Goal: Task Accomplishment & Management: Manage account settings

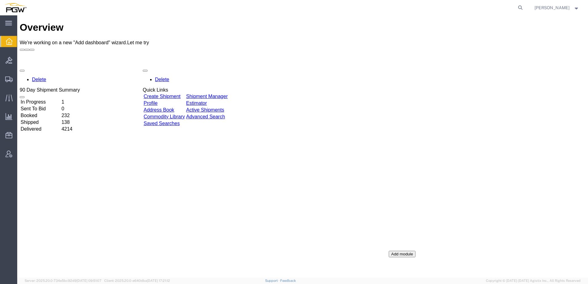
click at [523, 10] on form at bounding box center [521, 7] width 10 height 15
click at [525, 9] on icon at bounding box center [520, 7] width 9 height 9
click at [448, 11] on input "search" at bounding box center [422, 7] width 187 height 15
type input "669133"
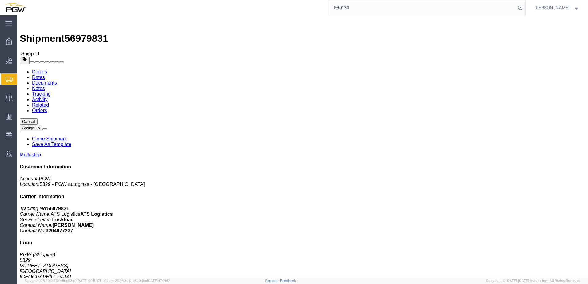
drag, startPoint x: 194, startPoint y: 200, endPoint x: 265, endPoint y: 199, distance: 71.1
click td "Phone Nu.: [PHONE_NUMBER]"
copy div "Phone Nu.: [PHONE_NUMBER]"
click at [0, 0] on span "Shipment Manager" at bounding box center [0, 0] width 0 height 0
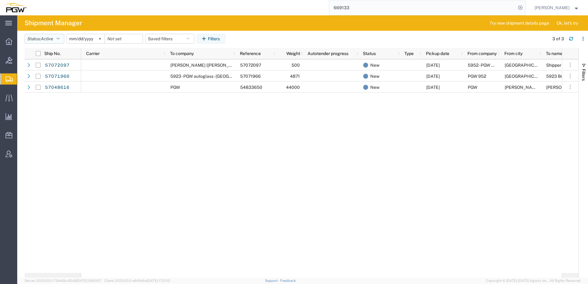
click at [40, 37] on button "Status: Active" at bounding box center [45, 39] width 40 height 10
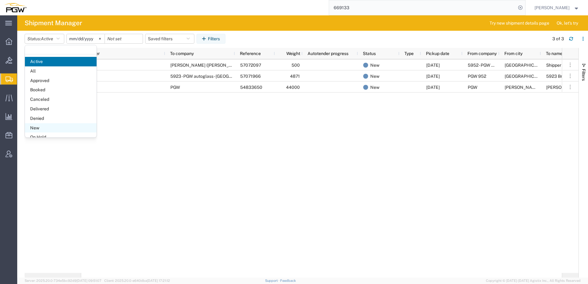
click at [35, 125] on span "New" at bounding box center [61, 128] width 72 height 10
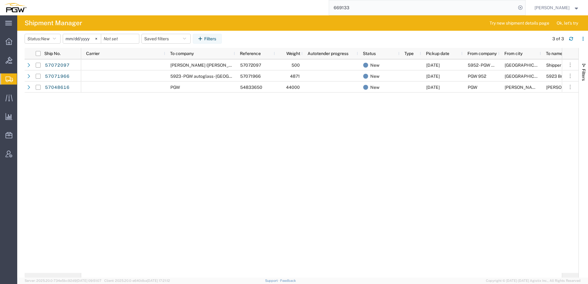
click at [149, 202] on div "Port Coquitlam Shipper Receiver BC V3B0M3 5952 - PGW autoglass - Coquitlam [DAT…" at bounding box center [321, 166] width 481 height 214
click at [182, 180] on div "Port Coquitlam Shipper Receiver BC V3B0M3 5952 - PGW autoglass - Coquitlam [DAT…" at bounding box center [321, 166] width 481 height 214
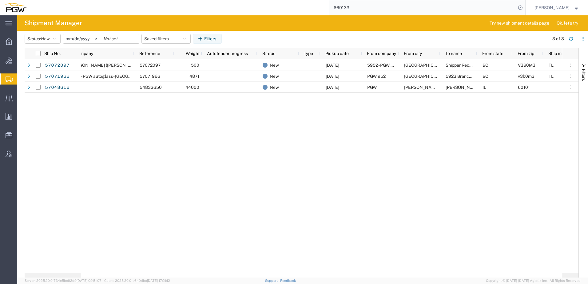
scroll to position [0, 212]
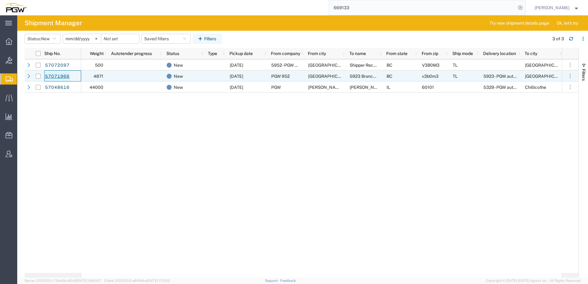
click at [57, 77] on link "57071966" at bounding box center [57, 77] width 25 height 10
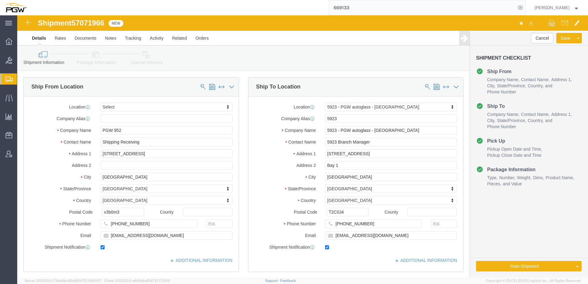
select select
select select "28509"
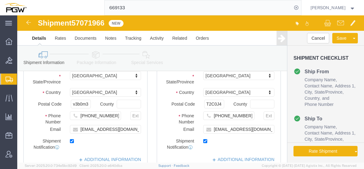
click icon
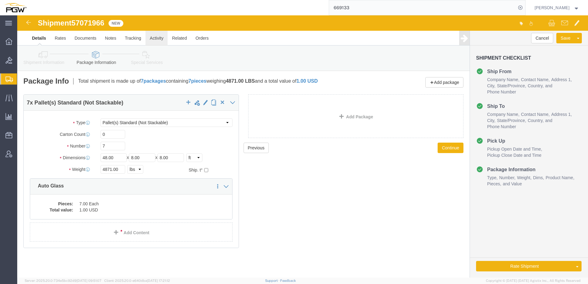
click link "Activity"
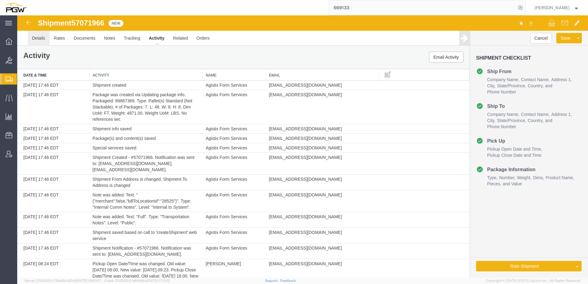
click at [37, 36] on link "Details" at bounding box center [39, 38] width 22 height 15
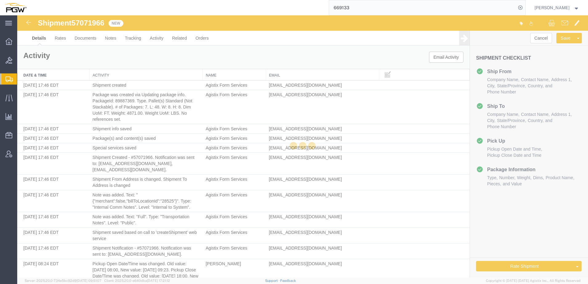
select select "28509"
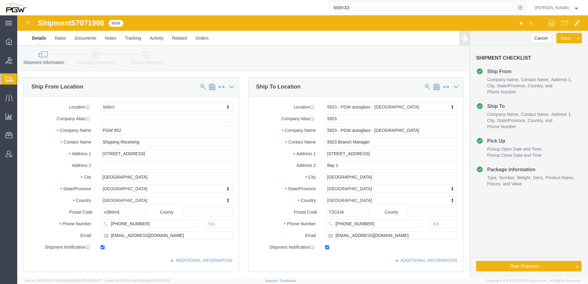
click at [0, 0] on span "Shipment Manager" at bounding box center [0, 0] width 0 height 0
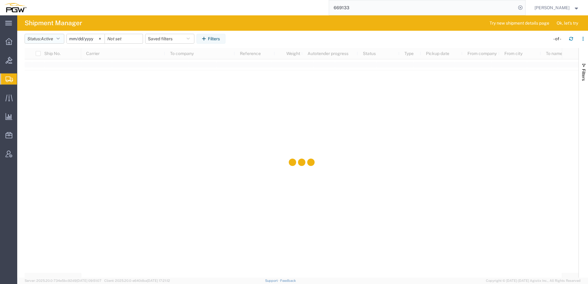
click at [44, 43] on button "Status: Active" at bounding box center [45, 39] width 40 height 10
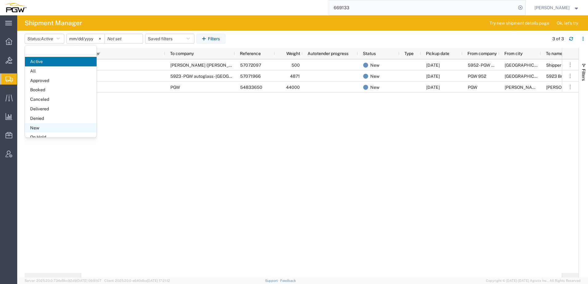
click at [40, 128] on span "New" at bounding box center [61, 128] width 72 height 10
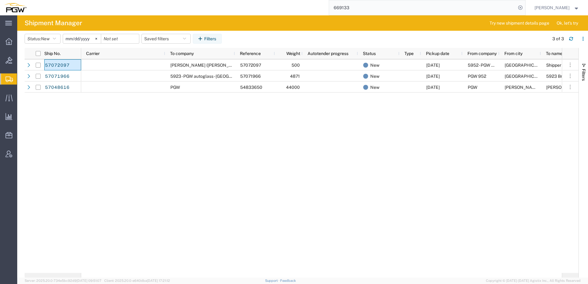
click at [77, 40] on input "[DATE]" at bounding box center [82, 38] width 38 height 9
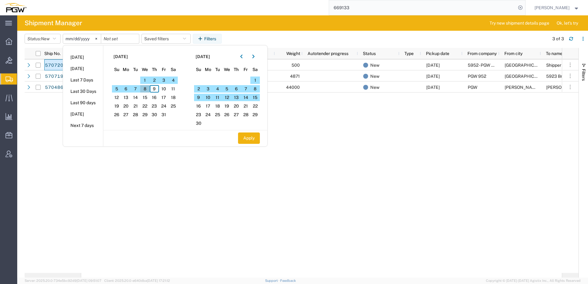
click at [146, 89] on span "8" at bounding box center [145, 88] width 10 height 7
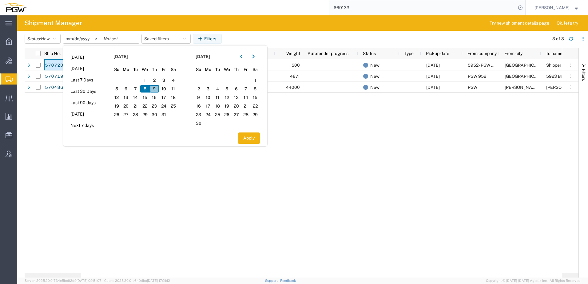
click at [157, 88] on span "9" at bounding box center [155, 88] width 10 height 7
click at [249, 135] on button "Apply" at bounding box center [249, 138] width 22 height 11
type input "[DATE]"
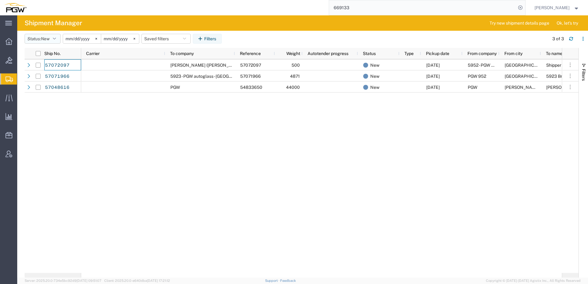
click at [46, 41] on span "New" at bounding box center [45, 39] width 9 height 6
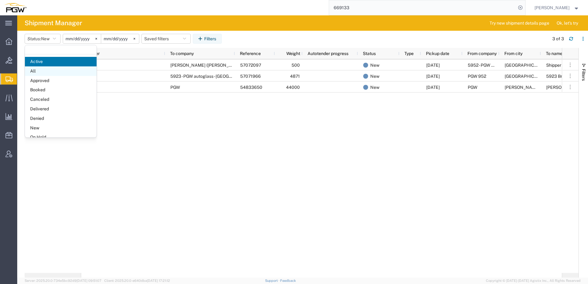
click at [35, 69] on span "All" at bounding box center [61, 71] width 72 height 10
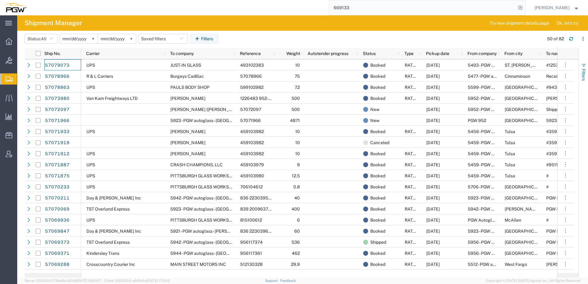
click at [588, 73] on html "main_menu Created with Sketch. Collapse Menu Overview Bids Shipments Shipment M…" at bounding box center [294, 142] width 588 height 284
click at [585, 73] on span "Filters" at bounding box center [583, 75] width 5 height 12
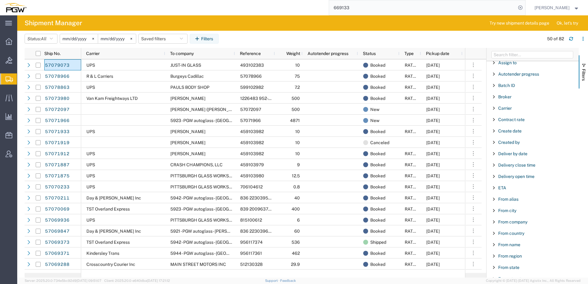
scroll to position [62, 0]
click at [510, 185] on span "From alias" at bounding box center [508, 187] width 20 height 5
click at [517, 213] on input "Filter Value" at bounding box center [535, 213] width 81 height 7
type input "5952"
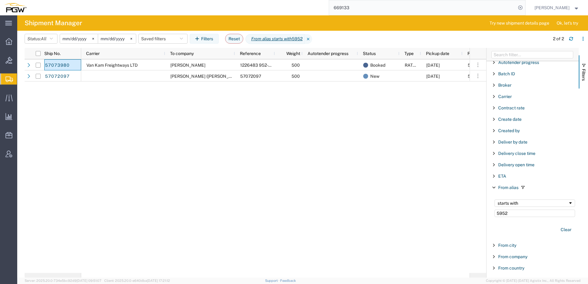
click at [167, 113] on div "Van Kam Freightways LTD [PERSON_NAME] 1226483 952-1439007 500 Booked RATED [DAT…" at bounding box center [275, 166] width 389 height 214
click at [587, 70] on button "Filters" at bounding box center [583, 71] width 9 height 33
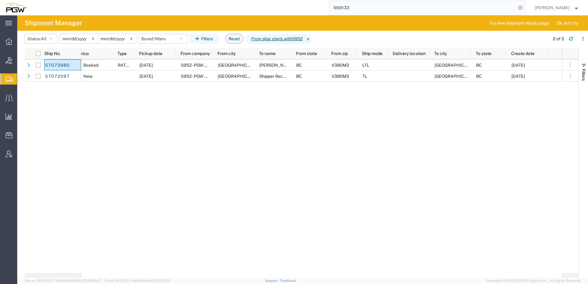
scroll to position [0, 288]
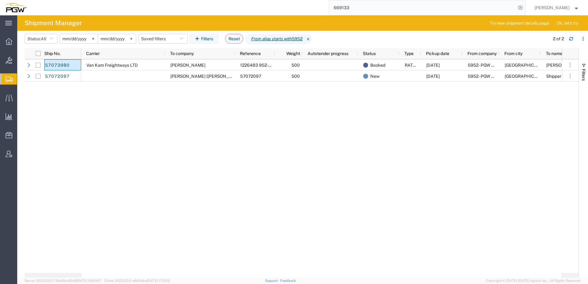
click at [130, 134] on div "Booked RATED [DATE] 5952 - PGW autoglass - Coquitlam Port Coquitlam [PERSON_NAM…" at bounding box center [321, 166] width 481 height 214
click at [177, 121] on div "Booked RATED [DATE] 5952 - PGW autoglass - Coquitlam Port Coquitlam [PERSON_NAM…" at bounding box center [321, 166] width 481 height 214
click at [270, 163] on div "Booked RATED [DATE] 5952 - PGW autoglass - Coquitlam Port Coquitlam [PERSON_NAM…" at bounding box center [321, 166] width 481 height 214
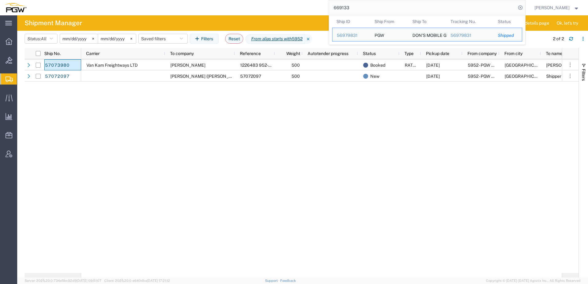
drag, startPoint x: 368, startPoint y: 12, endPoint x: 210, endPoint y: 2, distance: 158.1
click at [210, 2] on div "669133 Ship ID Ship From Ship To Tracking Nu. Status Ship ID 56979831 Ship From…" at bounding box center [278, 7] width 495 height 15
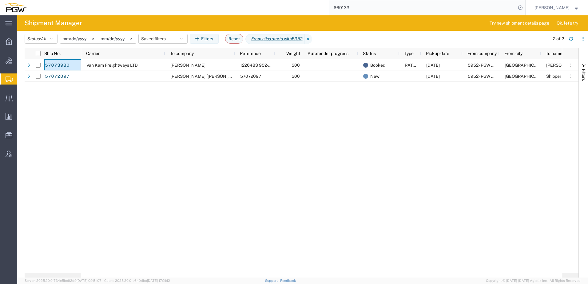
paste input "424"
type input "669424"
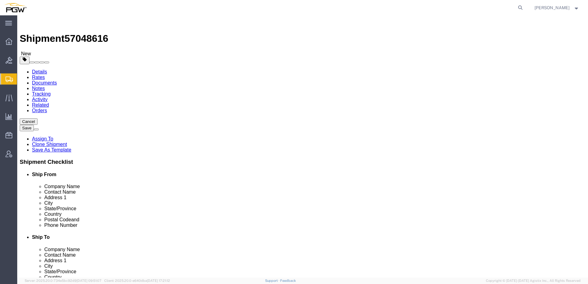
select select "28281"
select select "28253"
drag, startPoint x: 57, startPoint y: 7, endPoint x: 90, endPoint y: 7, distance: 32.6
click div "Shipment 57048616 New"
copy span "57048616"
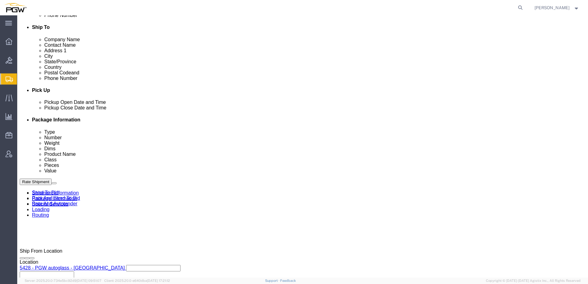
scroll to position [56, 0]
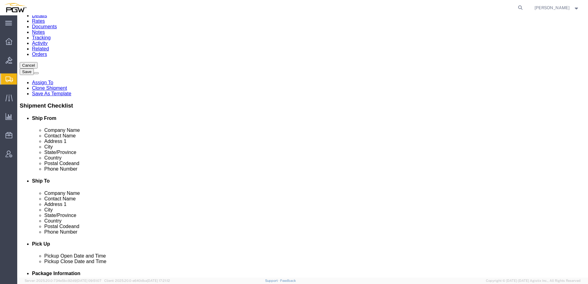
click link "Activity"
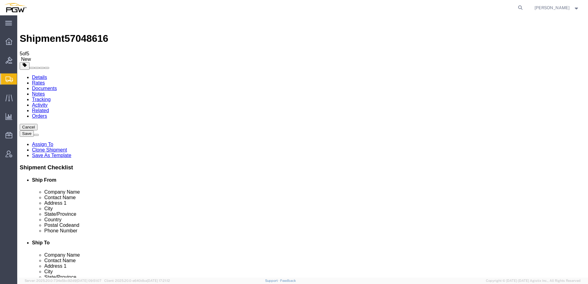
click at [34, 75] on link "Details" at bounding box center [39, 77] width 15 height 5
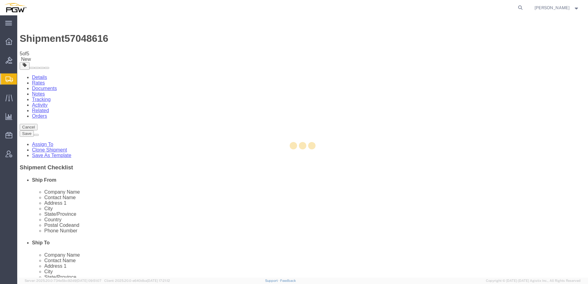
select select "28281"
select select "28253"
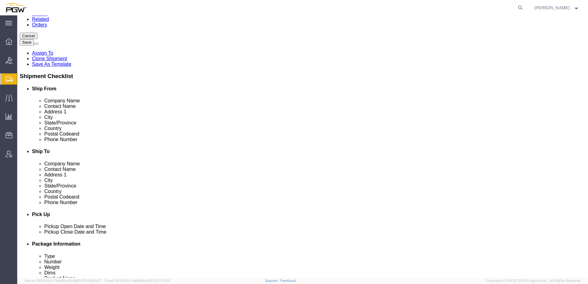
scroll to position [31, 0]
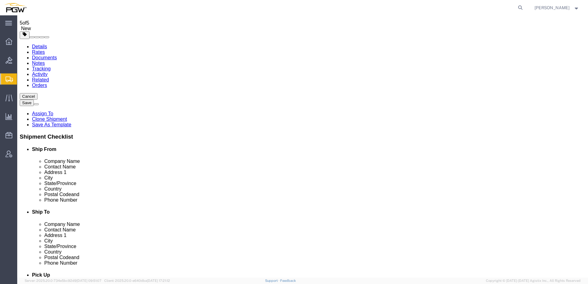
drag, startPoint x: 58, startPoint y: 6, endPoint x: 88, endPoint y: 6, distance: 30.2
click span "57048616"
copy span "57048616"
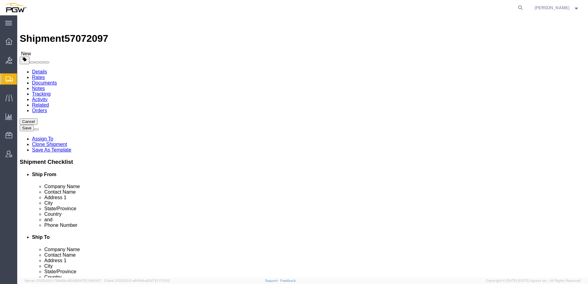
select select "28525"
select select
click icon
click link "Shipment Information"
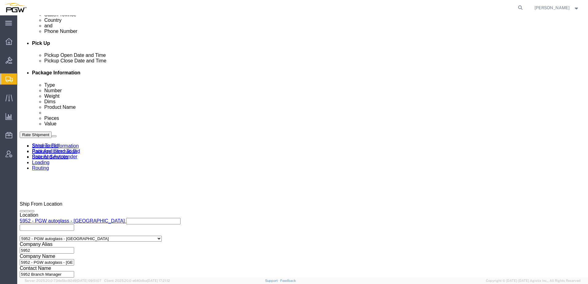
scroll to position [364, 0]
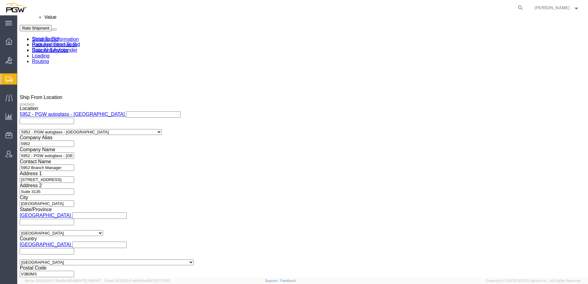
click select "Select Air Less than Truckload Multi-Leg Ocean Freight Rail Small Parcel Truckl…"
select select "LTL"
click select "Select Air Less than Truckload Multi-Leg Ocean Freight Rail Small Parcel Truckl…"
select select
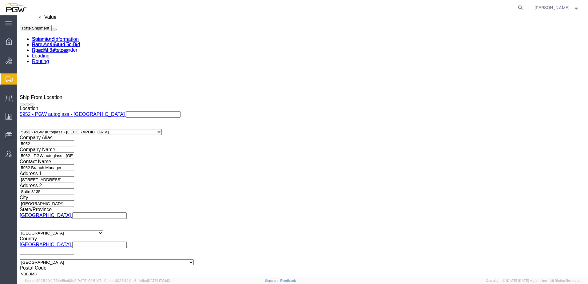
click select "Select Air Less than Truckload Multi-Leg Ocean Freight Rail Small Parcel Truckl…"
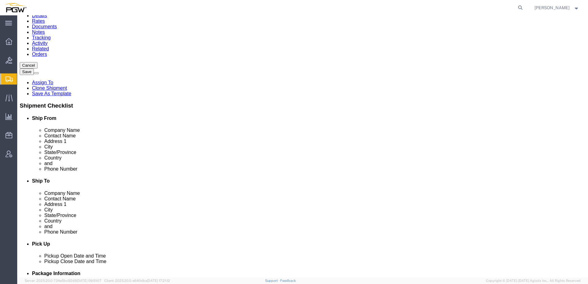
scroll to position [0, 0]
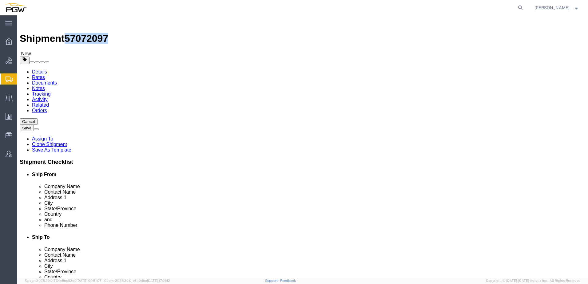
drag, startPoint x: 58, startPoint y: 8, endPoint x: 89, endPoint y: 5, distance: 31.5
click span "57072097"
copy span "57072097"
click at [21, 60] on span "Bids" at bounding box center [19, 60] width 4 height 12
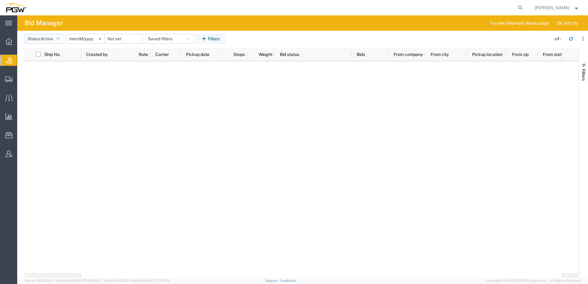
click at [49, 38] on span "Active" at bounding box center [47, 38] width 12 height 5
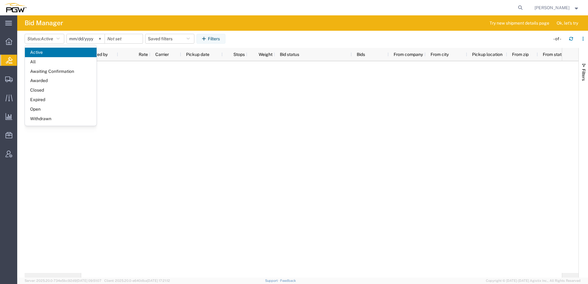
click at [45, 113] on span "Open" at bounding box center [61, 110] width 72 height 10
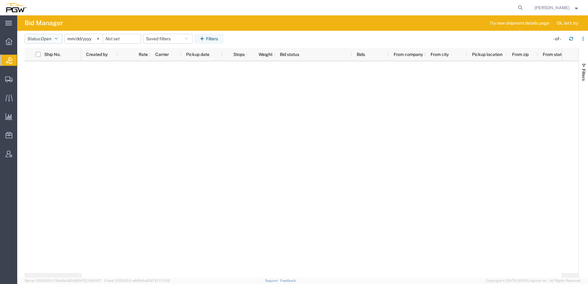
click at [44, 41] on span "Open" at bounding box center [46, 38] width 10 height 5
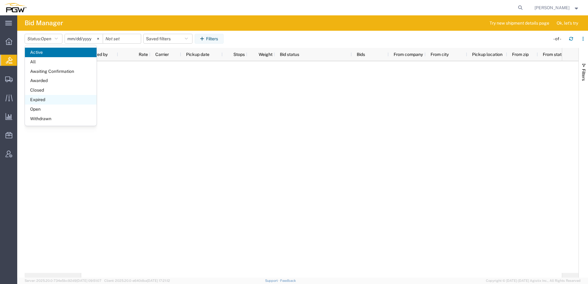
click at [44, 101] on span "Expired" at bounding box center [61, 100] width 72 height 10
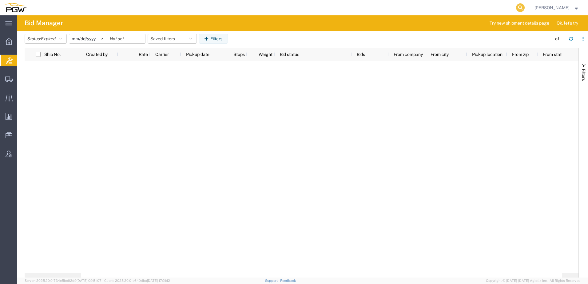
click at [525, 8] on icon at bounding box center [520, 7] width 9 height 9
click at [462, 11] on input "search" at bounding box center [422, 7] width 187 height 15
paste input "57048616"
type input "57048616"
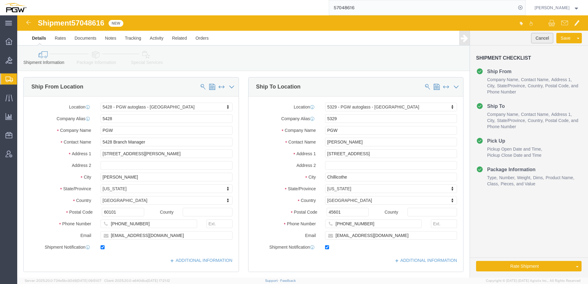
click button "Cancel"
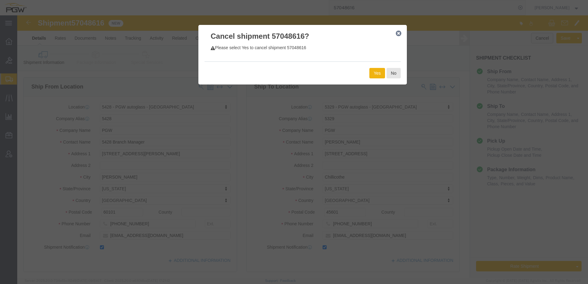
select select "28281"
select select "28253"
click button "Yes"
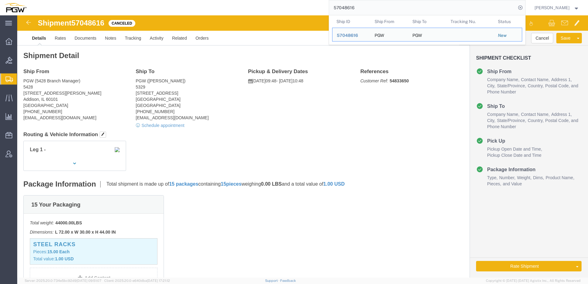
drag, startPoint x: 387, startPoint y: 5, endPoint x: 78, endPoint y: 4, distance: 308.6
click at [70, 4] on div "57048616 Ship ID Ship From Ship To Tracking Nu. Status Ship ID 57048616 Ship Fr…" at bounding box center [278, 7] width 495 height 15
paste input "669503"
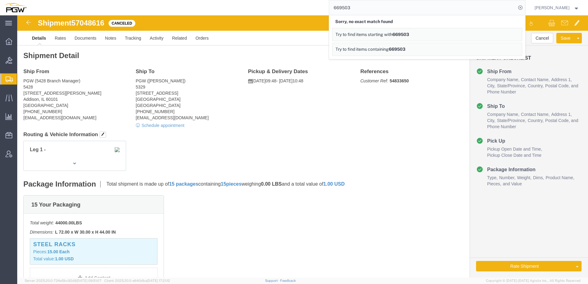
drag, startPoint x: 373, startPoint y: 5, endPoint x: 181, endPoint y: -3, distance: 191.8
click at [181, 0] on html "main_menu Created with Sketch. Collapse Menu Overview Bids Shipments Shipment M…" at bounding box center [294, 142] width 588 height 284
paste input "311"
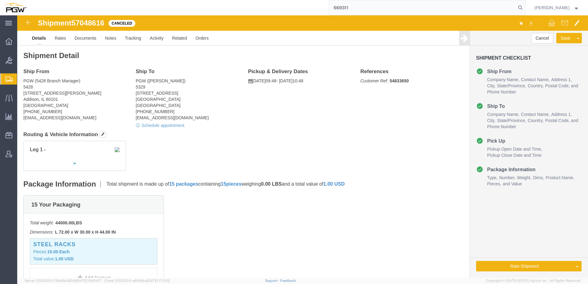
type input "669311"
